Goal: Register for event/course

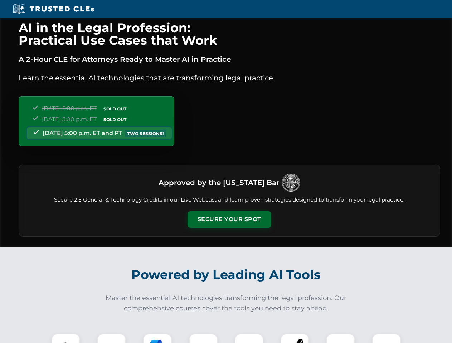
click at [229, 220] on button "Secure Your Spot" at bounding box center [229, 219] width 84 height 16
click at [66, 339] on img at bounding box center [65, 348] width 21 height 21
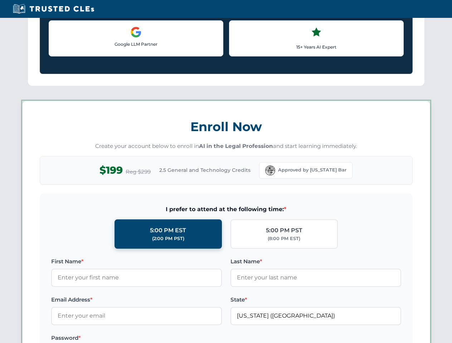
click at [157, 339] on label "Password *" at bounding box center [136, 338] width 171 height 9
